Goal: Find specific page/section

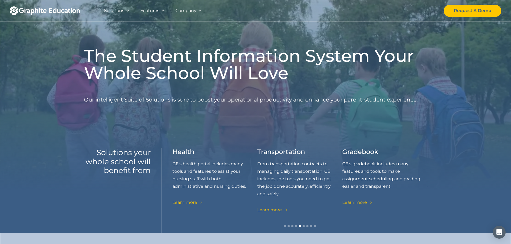
click at [199, 11] on div at bounding box center [200, 11] width 4 height 4
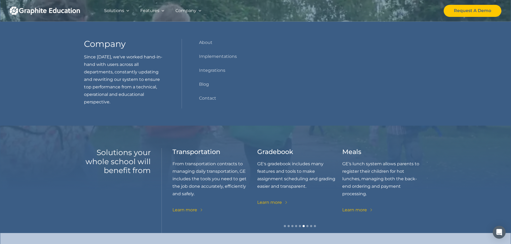
click at [159, 11] on div "Features" at bounding box center [149, 11] width 19 height 8
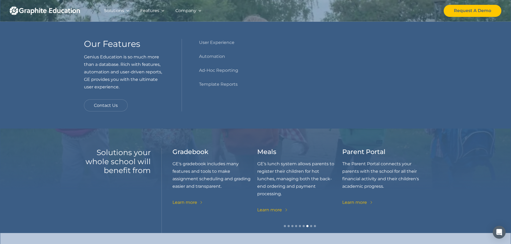
click at [119, 13] on div "Solutions" at bounding box center [114, 11] width 20 height 8
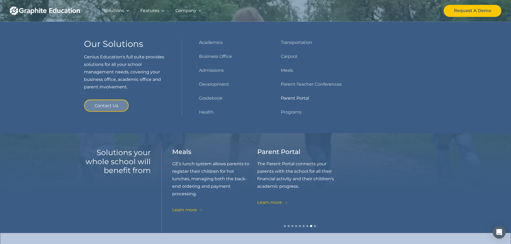
click at [295, 97] on link "Parent Portal" at bounding box center [295, 99] width 28 height 8
